Goal: Transaction & Acquisition: Purchase product/service

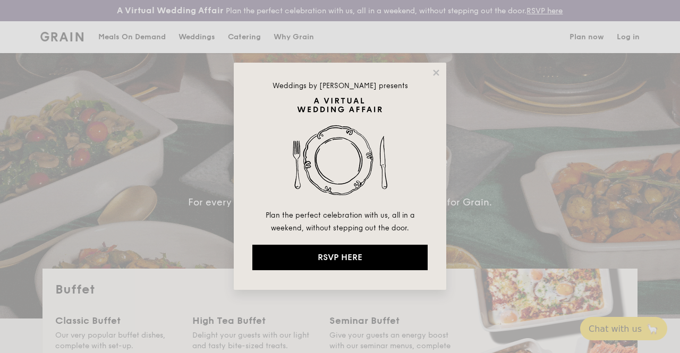
select select
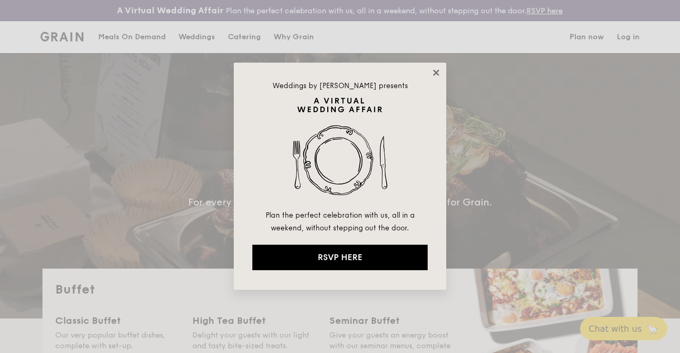
click at [434, 73] on icon at bounding box center [436, 73] width 10 height 10
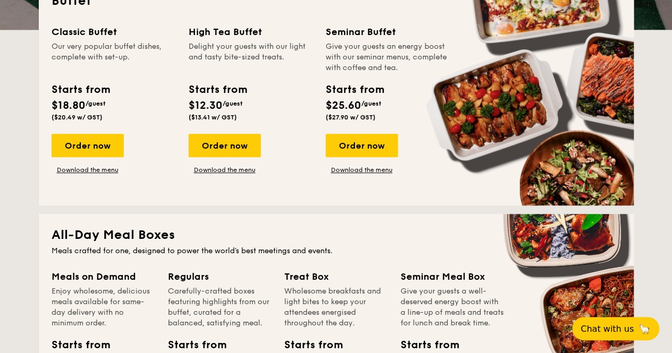
scroll to position [290, 0]
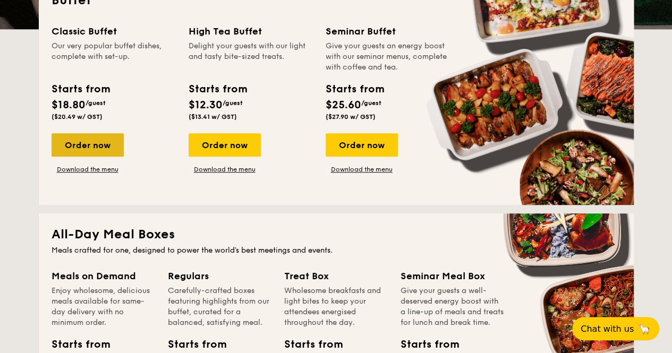
click at [101, 155] on div "Order now" at bounding box center [88, 144] width 72 height 23
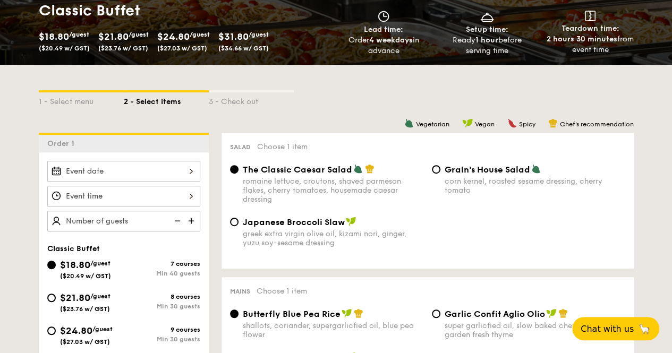
scroll to position [190, 0]
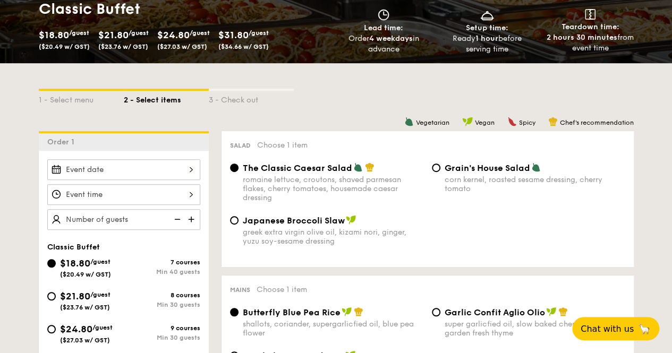
click at [462, 168] on div "Salad Choose 1 item The Classic Caesar Salad romaine lettuce, croutons, shaved …" at bounding box center [428, 199] width 412 height 136
click at [461, 173] on span "Grain's House Salad" at bounding box center [488, 168] width 86 height 10
click at [440, 172] on input "Grain's House Salad corn kernel, roasted sesame dressing, cherry tomato" at bounding box center [436, 168] width 9 height 9
radio input "true"
click at [341, 191] on div "romaine lettuce, croutons, shaved parmesan flakes, cherry tomatoes, housemade c…" at bounding box center [333, 188] width 181 height 27
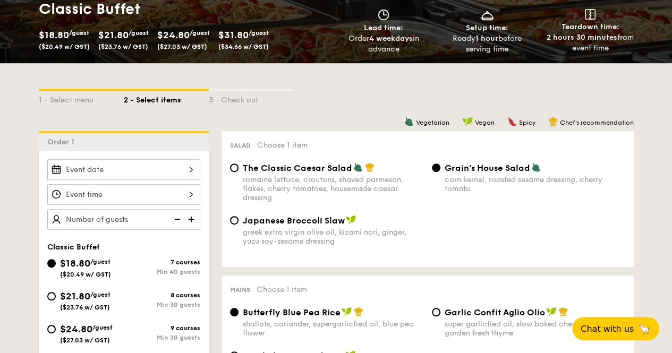
click at [239, 172] on input "The Classic Caesar Salad romaine lettuce, croutons, shaved parmesan flakes, che…" at bounding box center [234, 168] width 9 height 9
radio input "true"
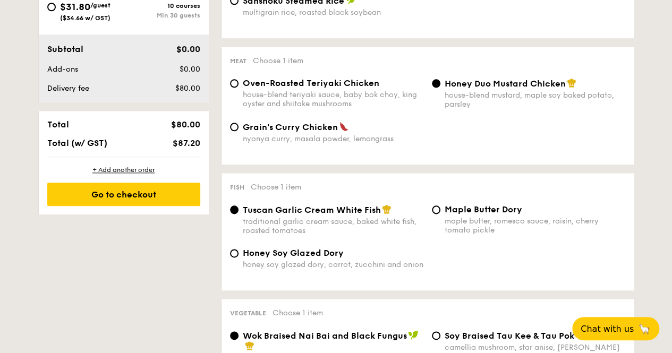
scroll to position [546, 0]
